Goal: Task Accomplishment & Management: Use online tool/utility

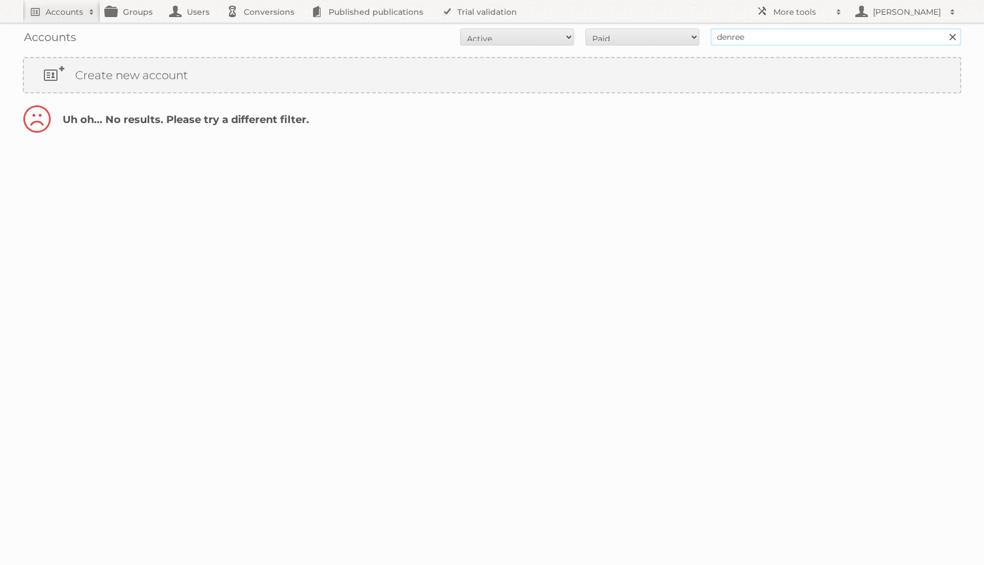
click at [733, 38] on input "denree" at bounding box center [835, 36] width 250 height 17
type input "dennree"
click at [943, 28] on input "Search" at bounding box center [951, 36] width 17 height 17
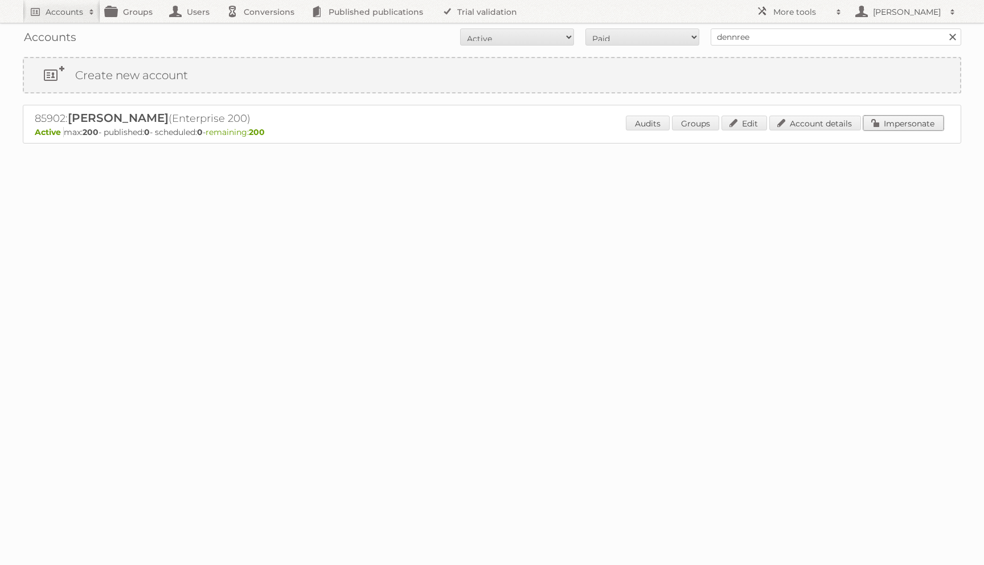
click at [866, 125] on link "Impersonate" at bounding box center [903, 123] width 80 height 15
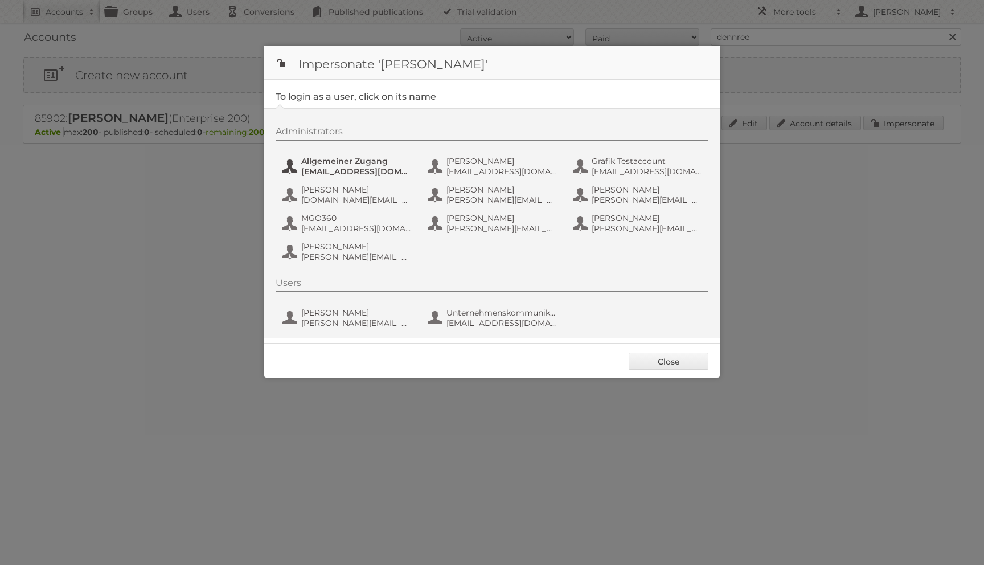
click at [365, 162] on span "Allgemeiner Zugang" at bounding box center [356, 161] width 110 height 10
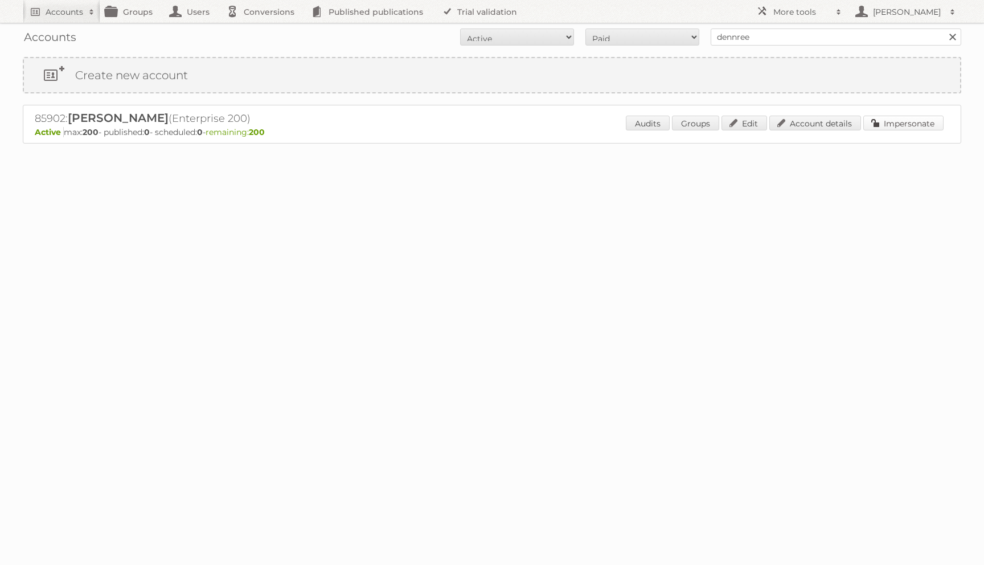
click at [877, 121] on link "Impersonate" at bounding box center [903, 123] width 80 height 15
